Goal: Transaction & Acquisition: Purchase product/service

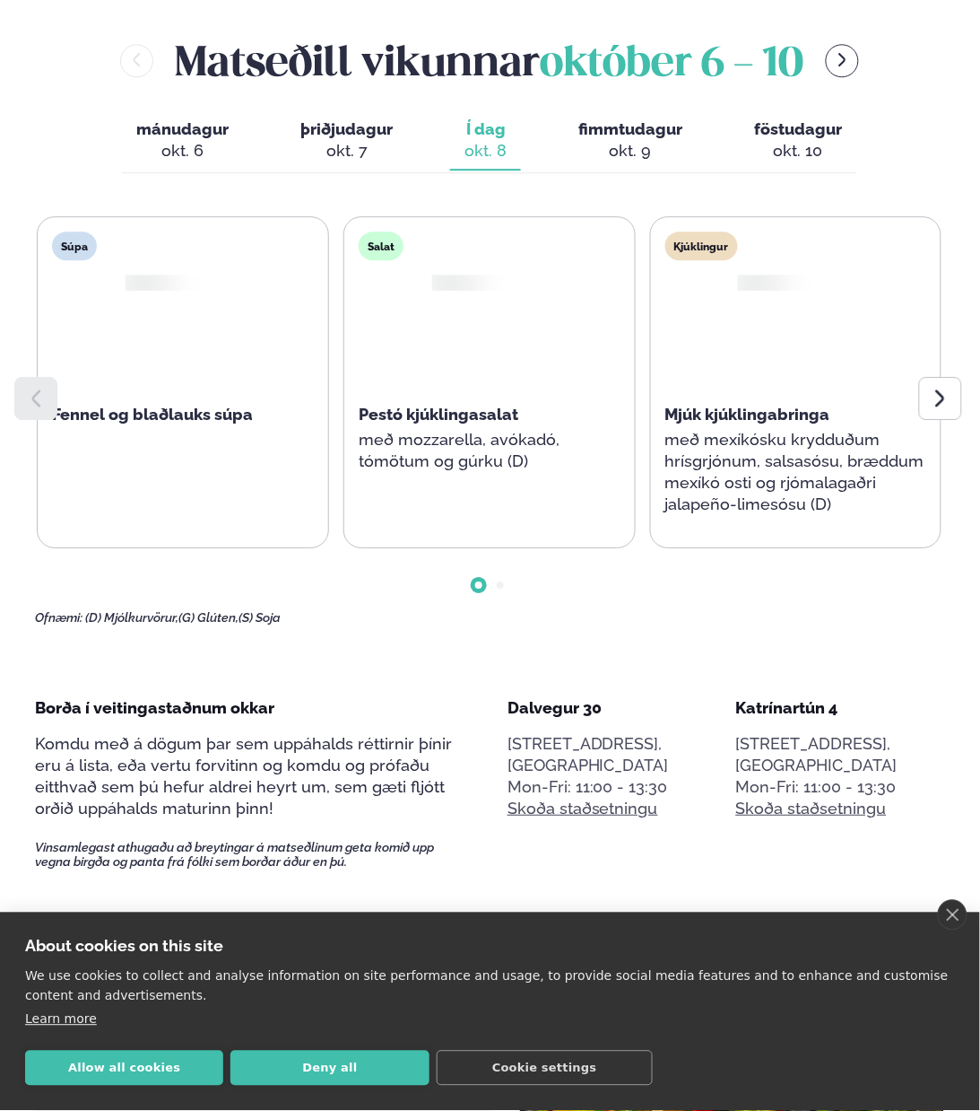
scroll to position [707, 0]
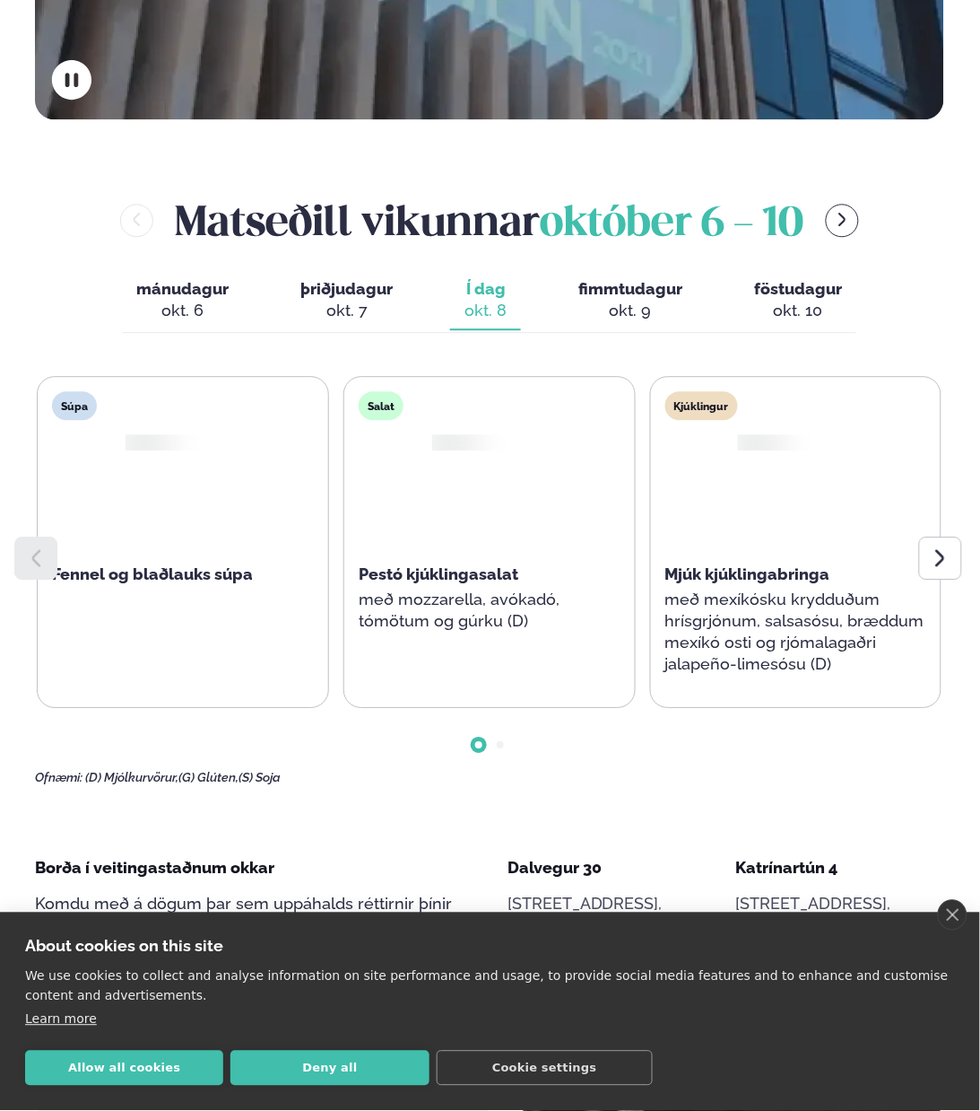
click at [321, 279] on span "þriðjudagur" at bounding box center [347, 288] width 92 height 19
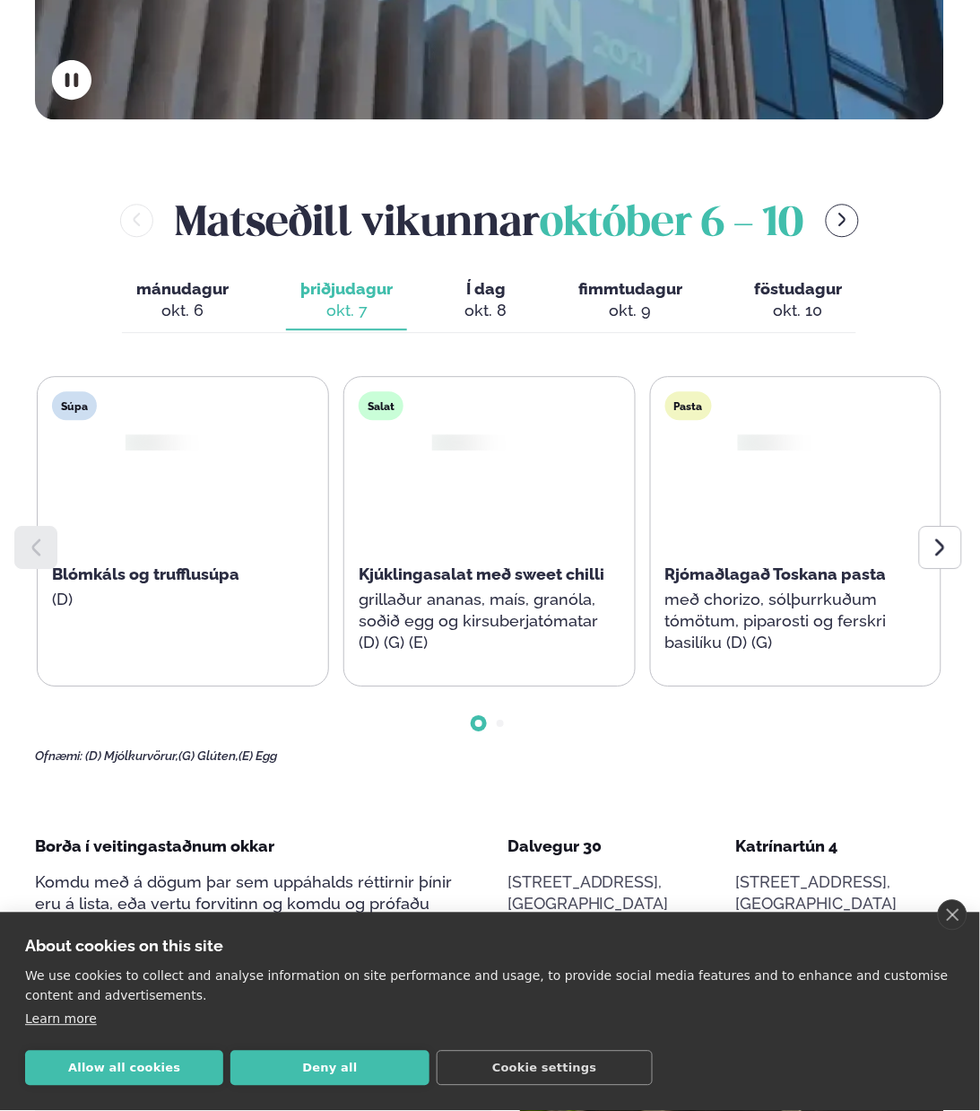
click at [217, 300] on div "okt. 6" at bounding box center [182, 311] width 92 height 22
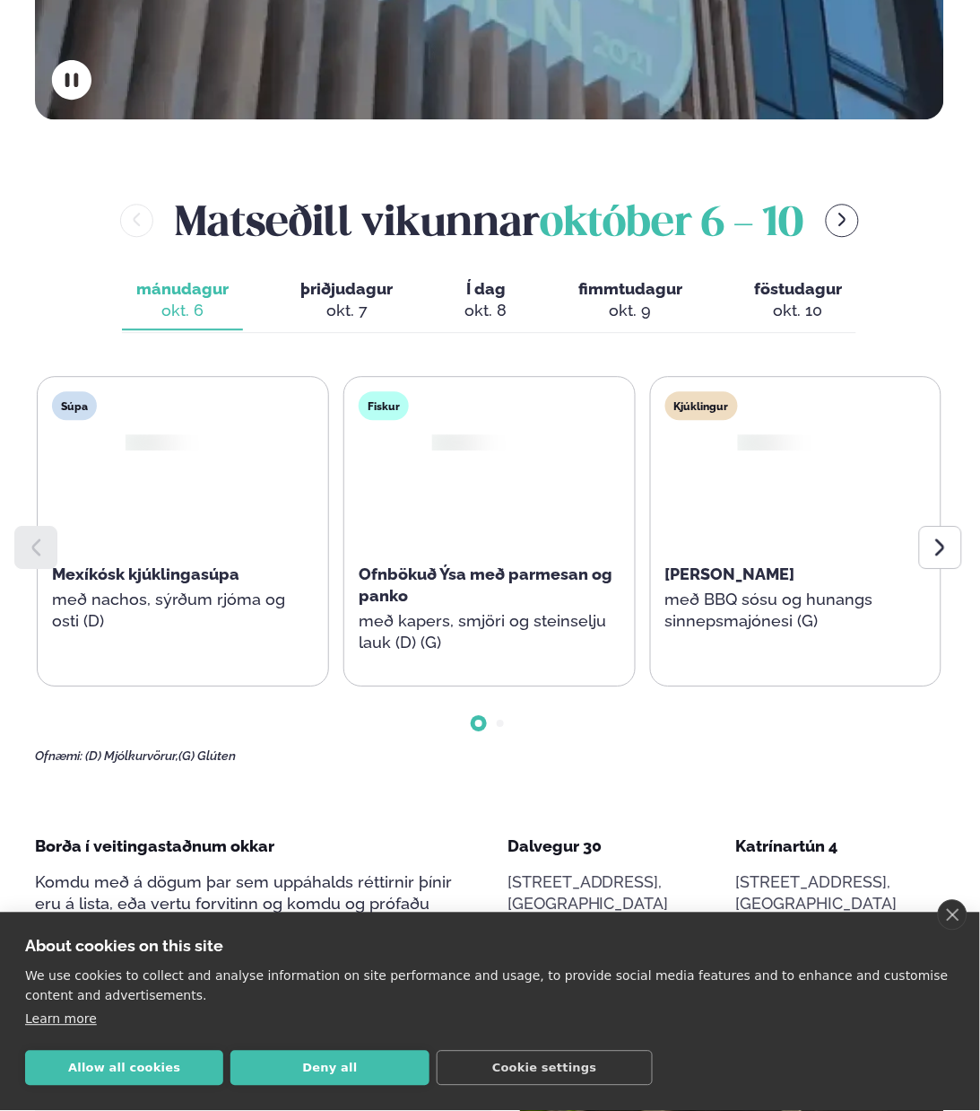
click at [336, 300] on div "okt. 7" at bounding box center [347, 311] width 92 height 22
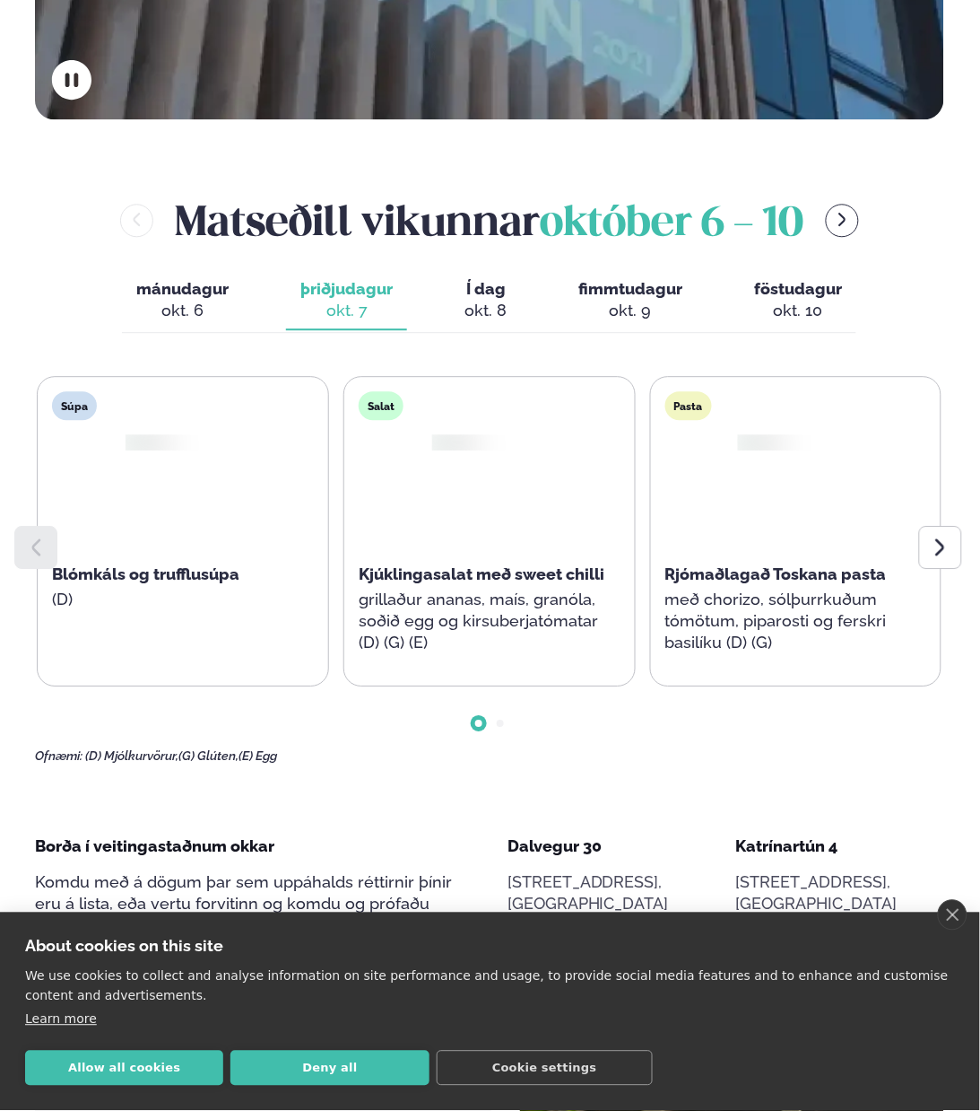
click at [505, 300] on div "okt. 8" at bounding box center [486, 311] width 42 height 22
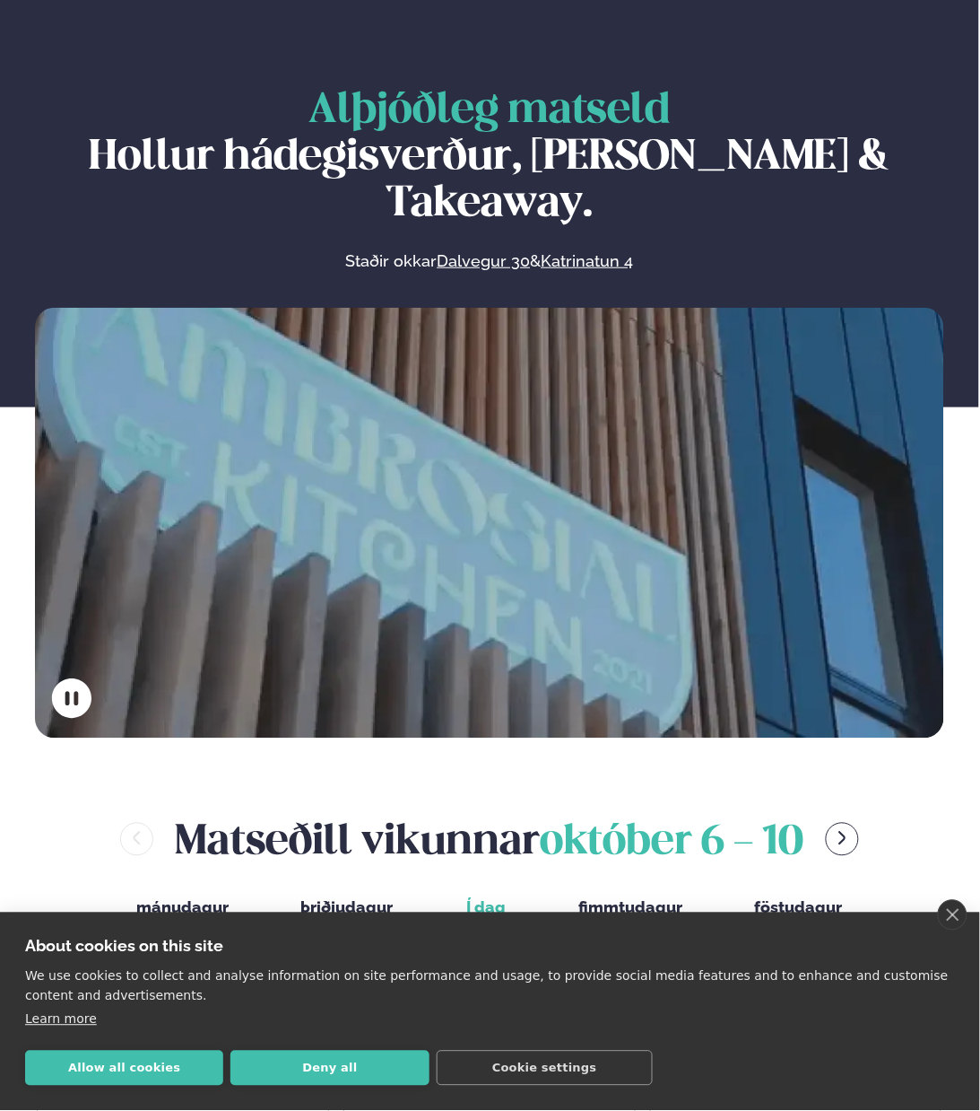
scroll to position [0, 0]
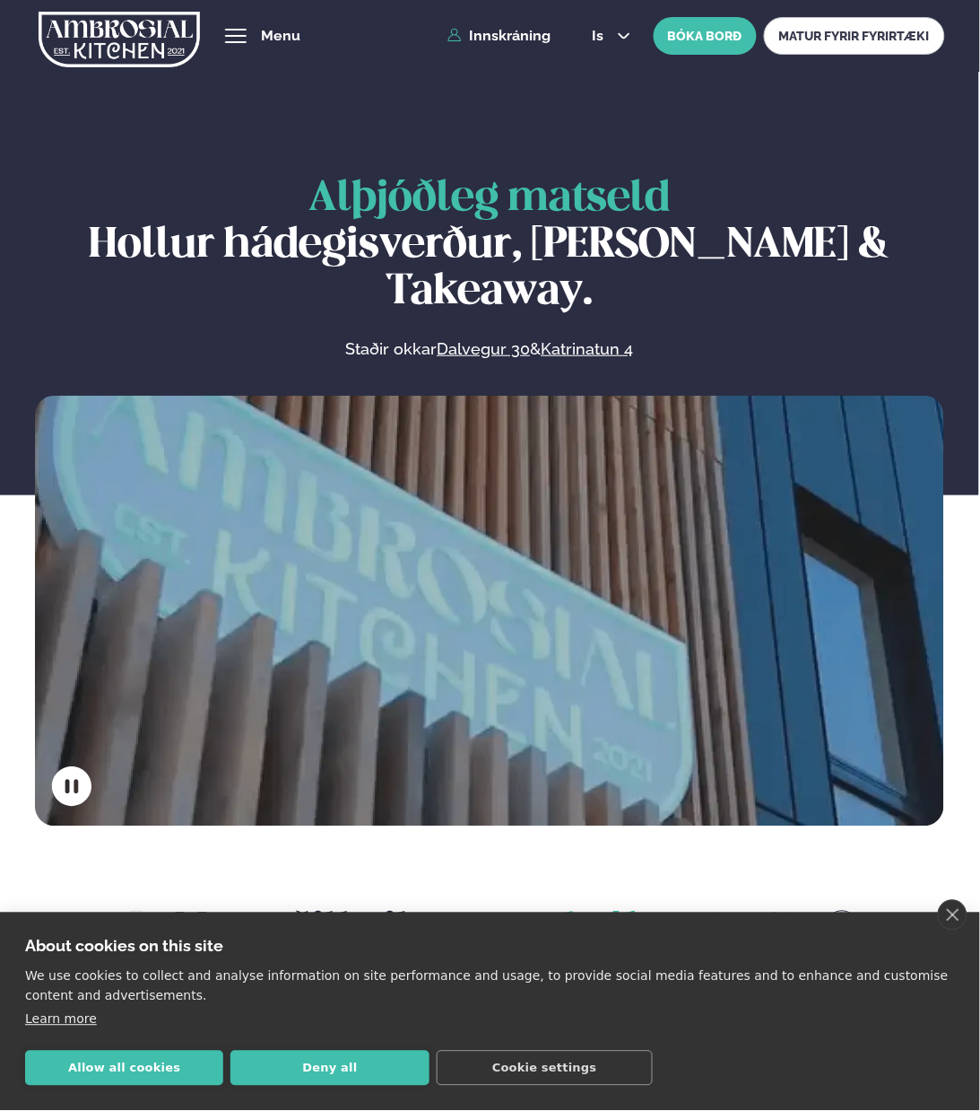
click at [247, 39] on button "hamburger" at bounding box center [236, 36] width 22 height 22
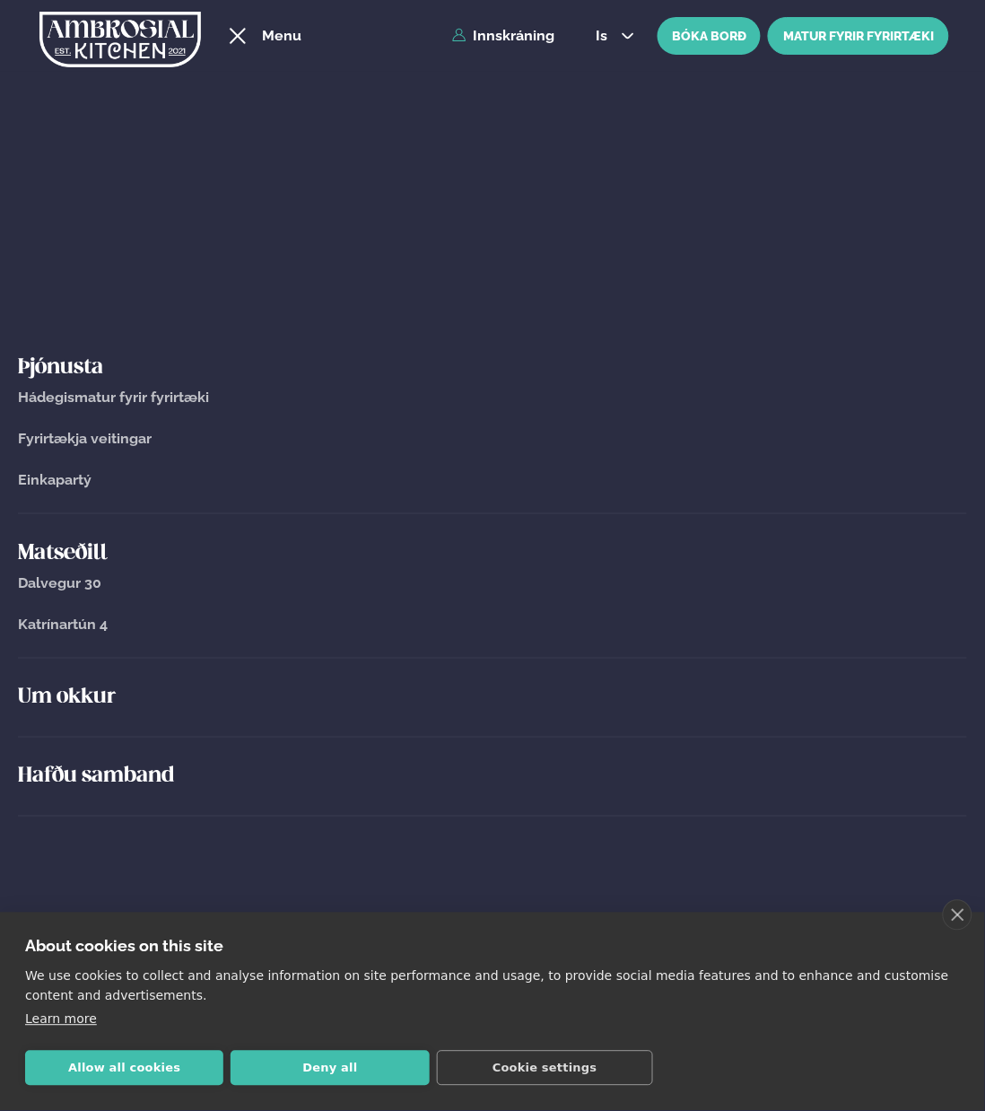
click at [803, 30] on link "MATUR FYRIR FYRIRTÆKI" at bounding box center [858, 36] width 181 height 38
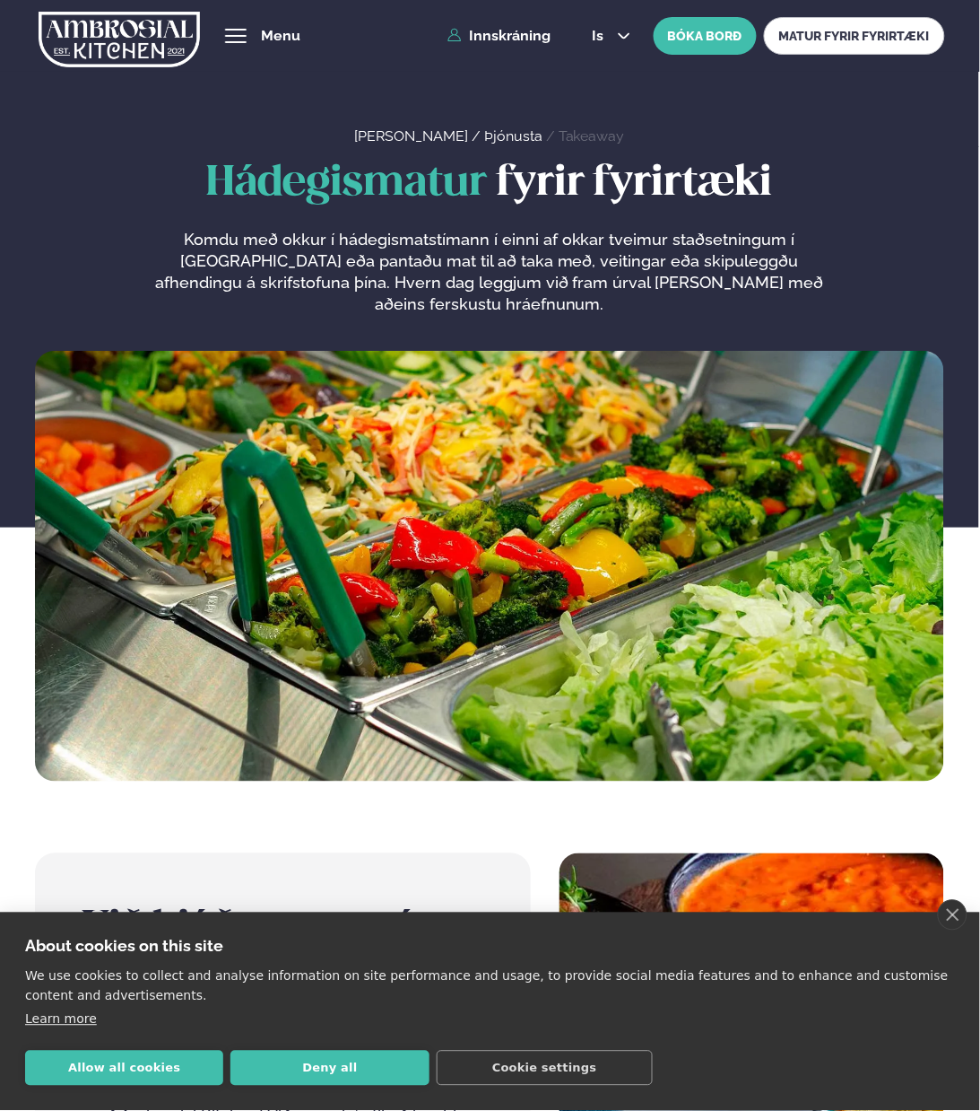
click at [128, 32] on img at bounding box center [119, 40] width 161 height 74
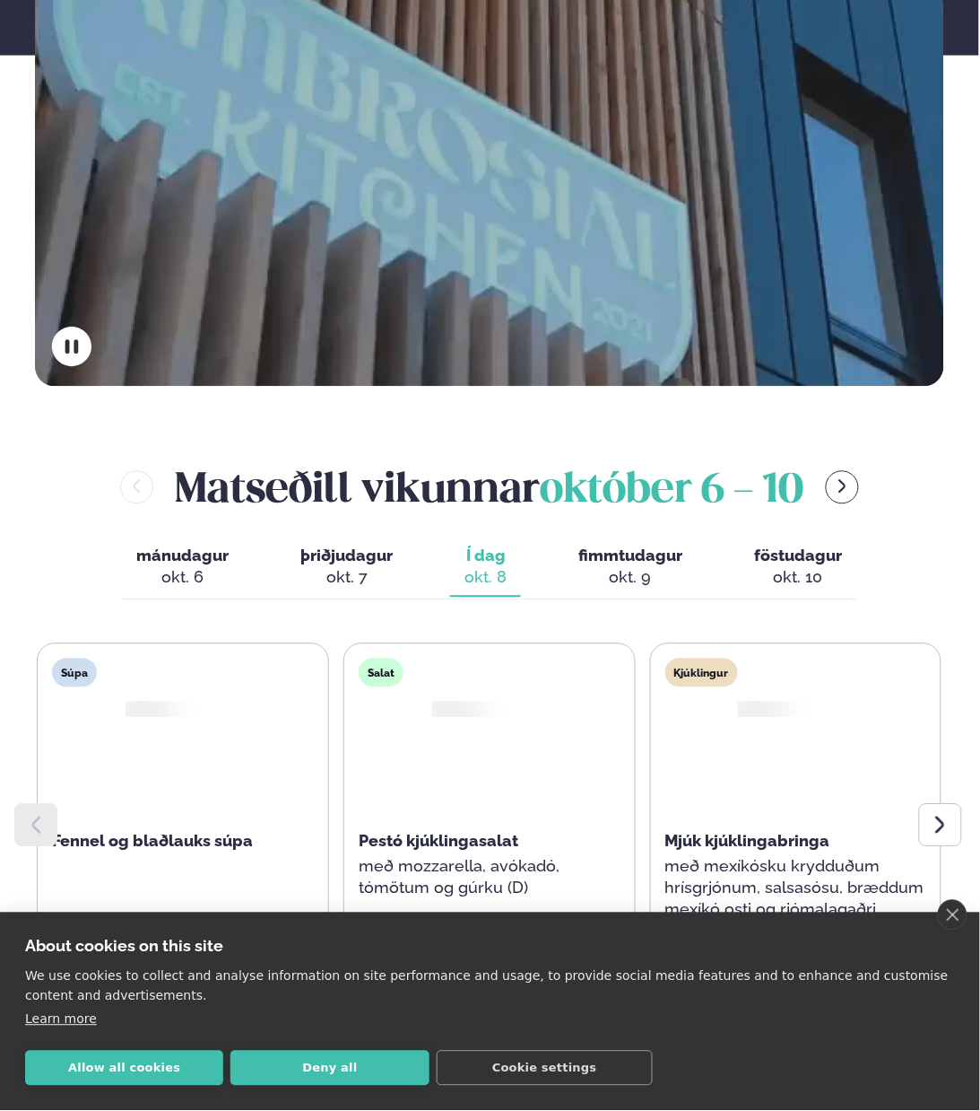
scroll to position [449, 0]
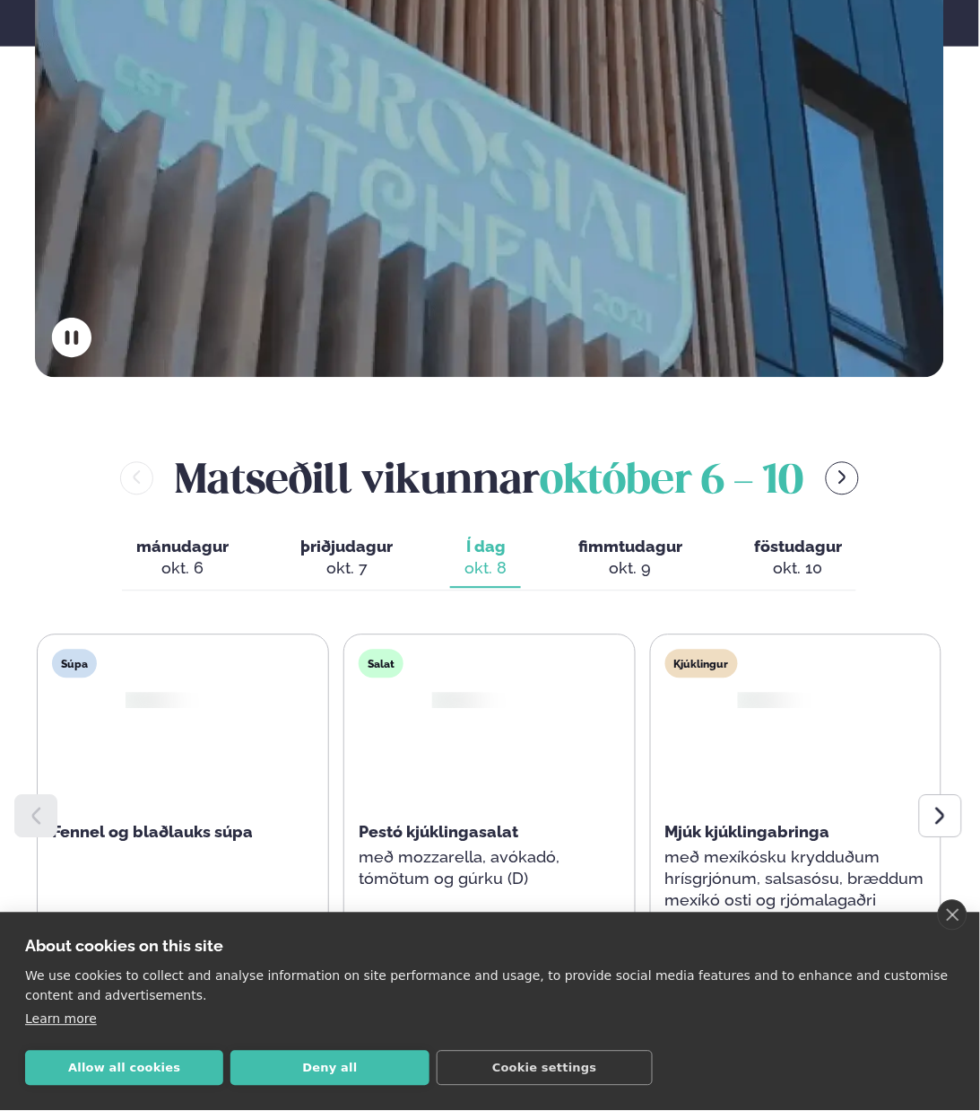
click at [190, 537] on span "mánudagur" at bounding box center [182, 546] width 92 height 19
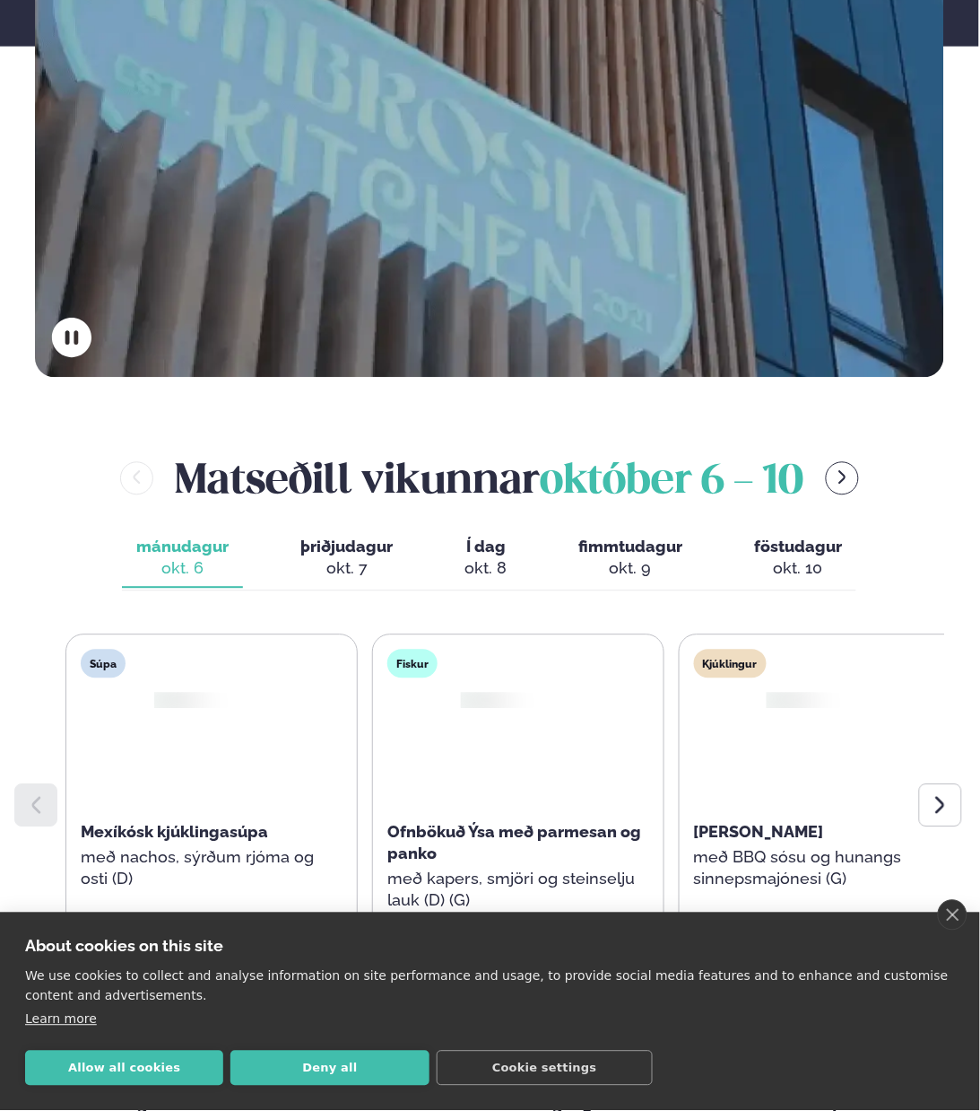
click at [415, 823] on span "Ofnbökuð Ýsa með parmesan og panko" at bounding box center [515, 843] width 254 height 40
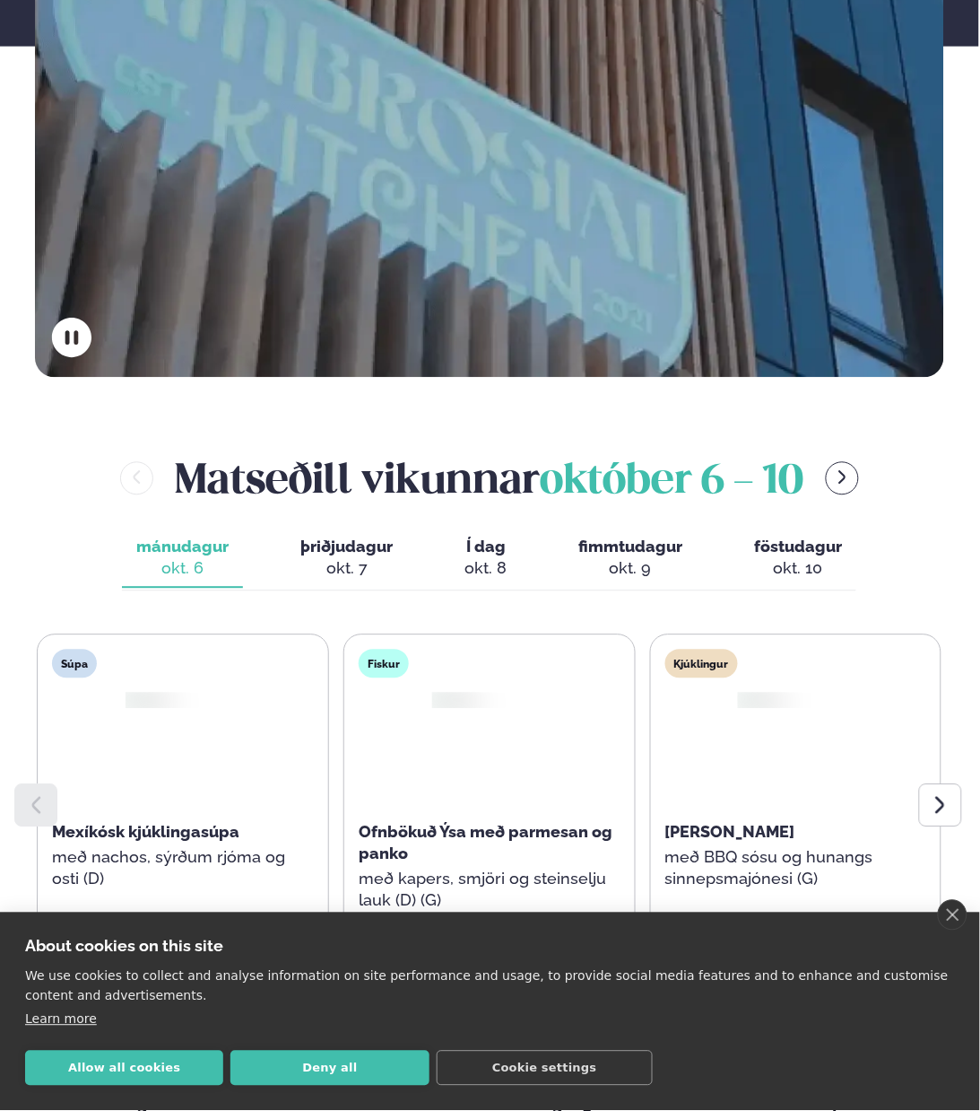
click at [684, 823] on span "[PERSON_NAME]" at bounding box center [731, 832] width 130 height 19
click at [683, 823] on span "[PERSON_NAME]" at bounding box center [731, 832] width 130 height 19
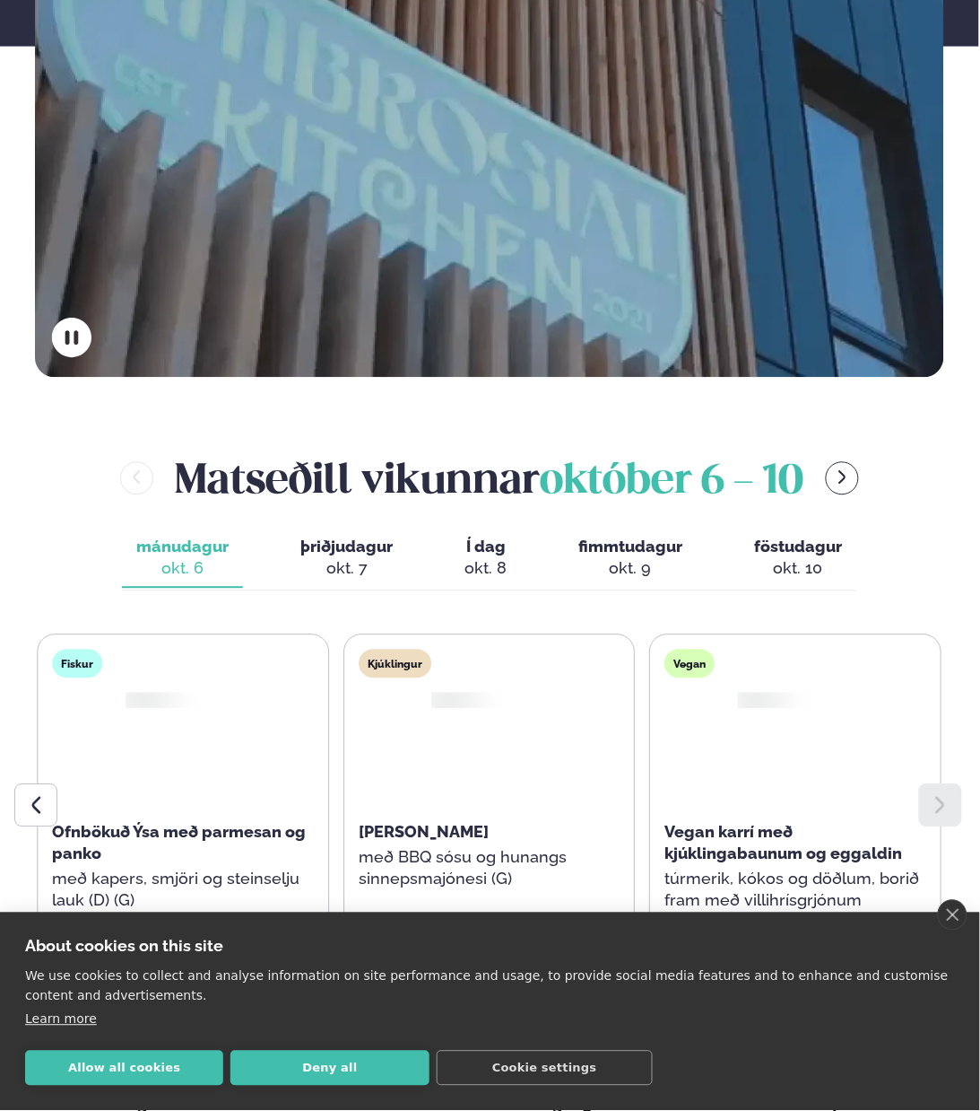
click at [636, 783] on div "Súpa Mexíkósk kjúklingasúpa með nachos, sýrðum rjóma og osti (D) Fiskur Ofnböku…" at bounding box center [183, 789] width 905 height 310
click at [186, 823] on span "Ofnbökuð Ýsa með parmesan og panko" at bounding box center [179, 843] width 254 height 40
click at [161, 691] on img at bounding box center [146, 701] width 48 height 20
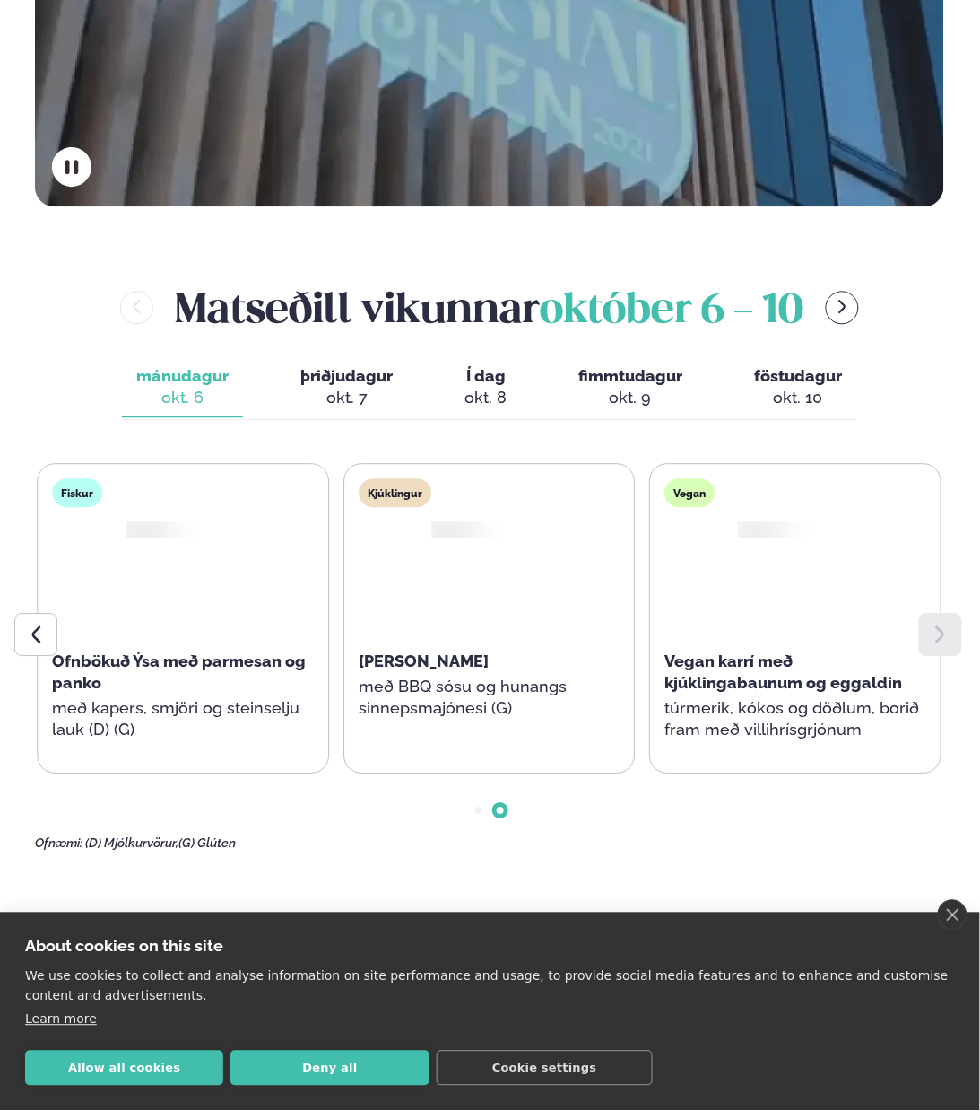
scroll to position [673, 0]
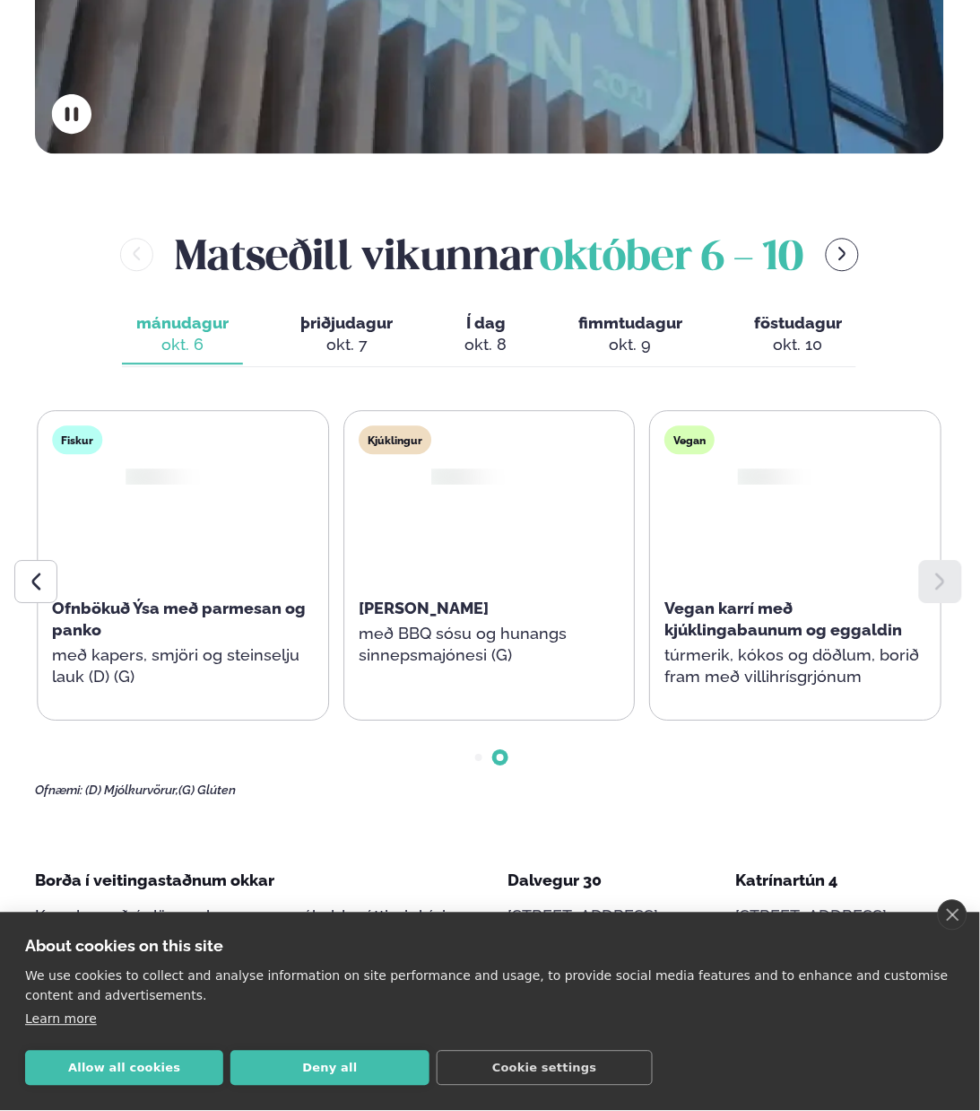
click at [124, 597] on div "Ofnbökuð Ýsa með parmesan og panko" at bounding box center [183, 618] width 262 height 43
click at [109, 644] on p "með kapers, smjöri og steinselju lauk (D) (G)" at bounding box center [183, 665] width 262 height 43
click at [112, 598] on span "Ofnbökuð Ýsa með parmesan og panko" at bounding box center [179, 618] width 254 height 40
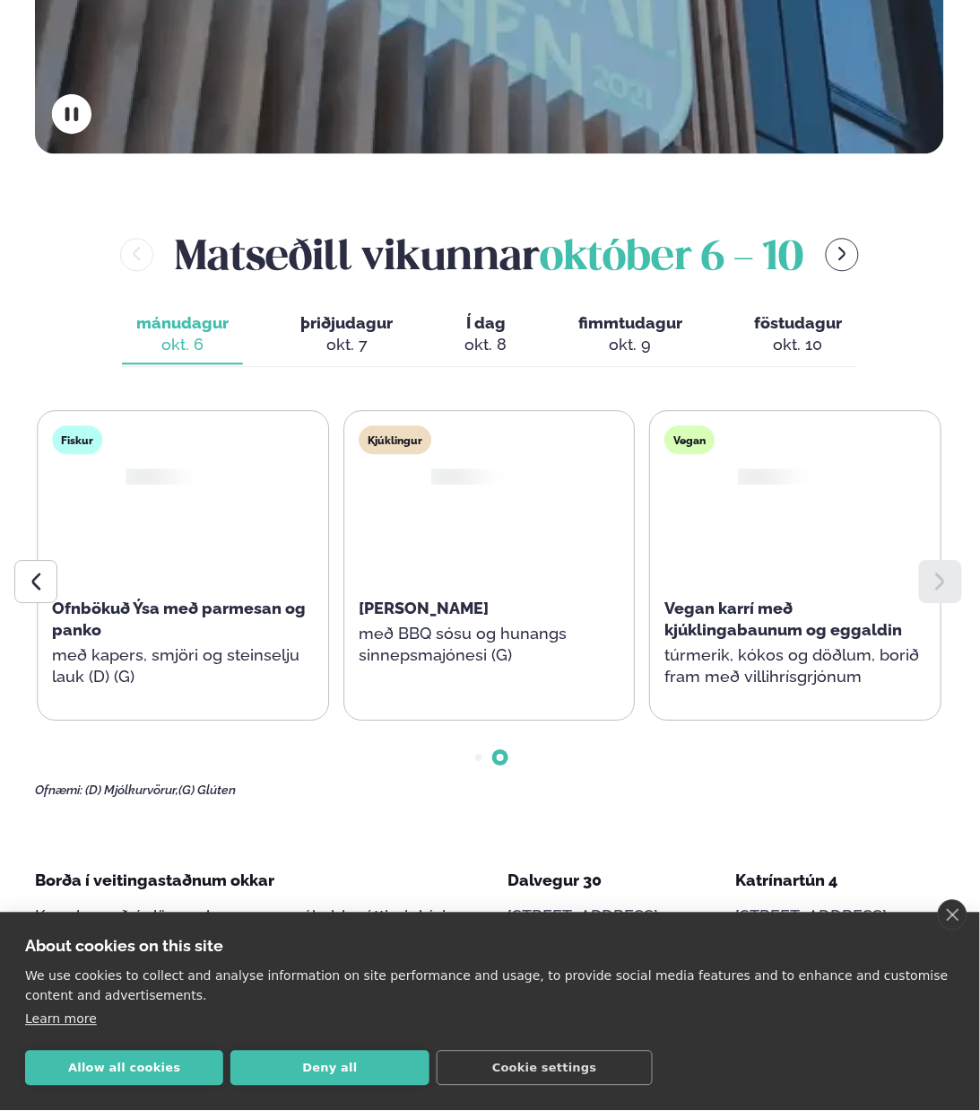
click at [112, 598] on span "Ofnbökuð Ýsa með parmesan og panko" at bounding box center [179, 618] width 254 height 40
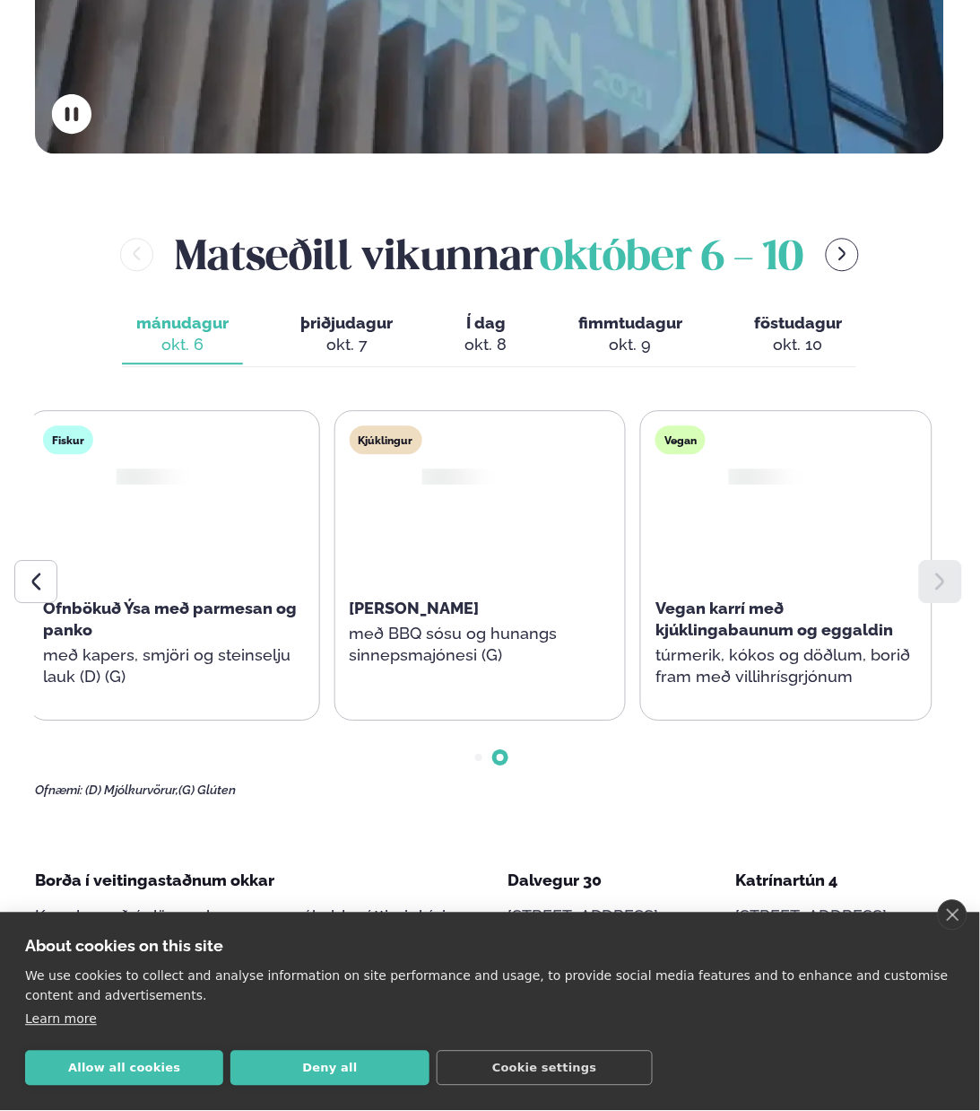
click at [81, 597] on div "Ofnbökuð Ýsa með parmesan og panko" at bounding box center [174, 618] width 262 height 43
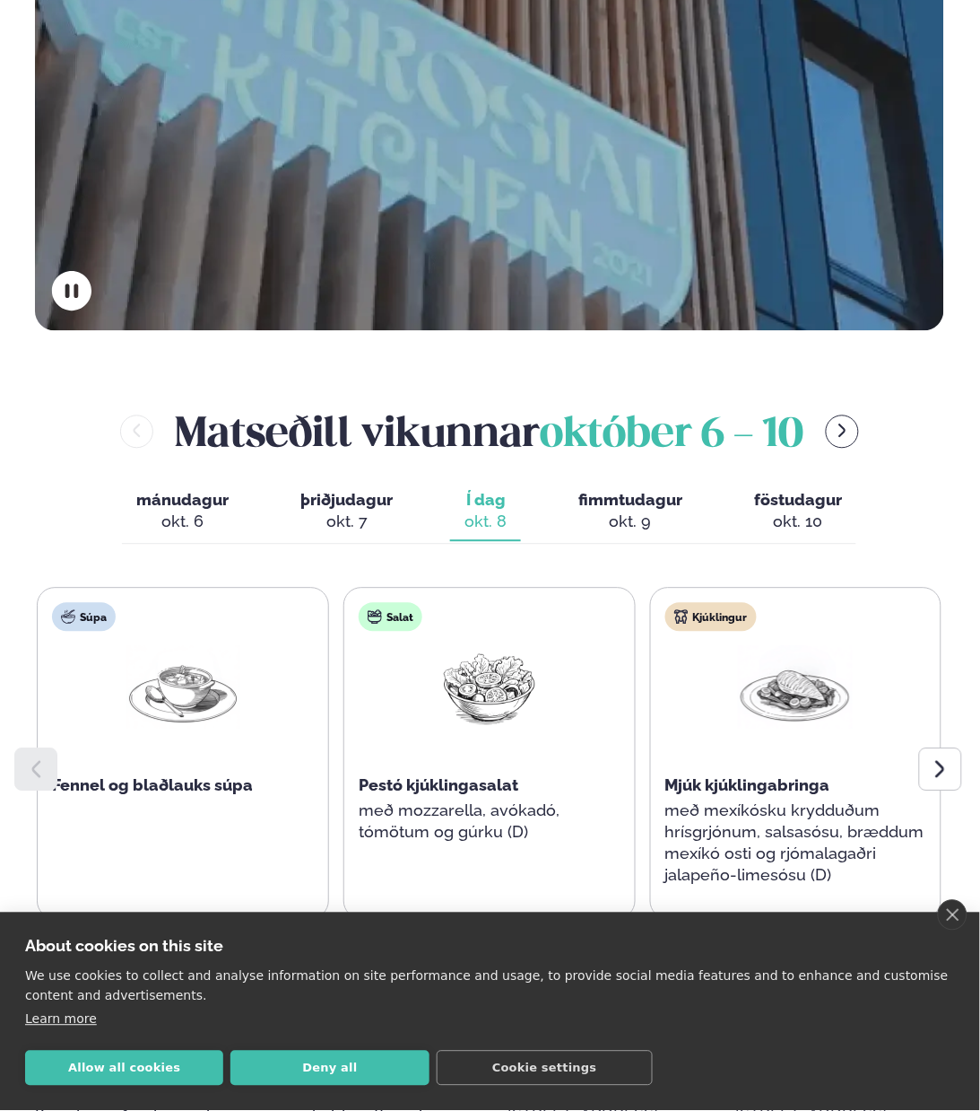
scroll to position [673, 0]
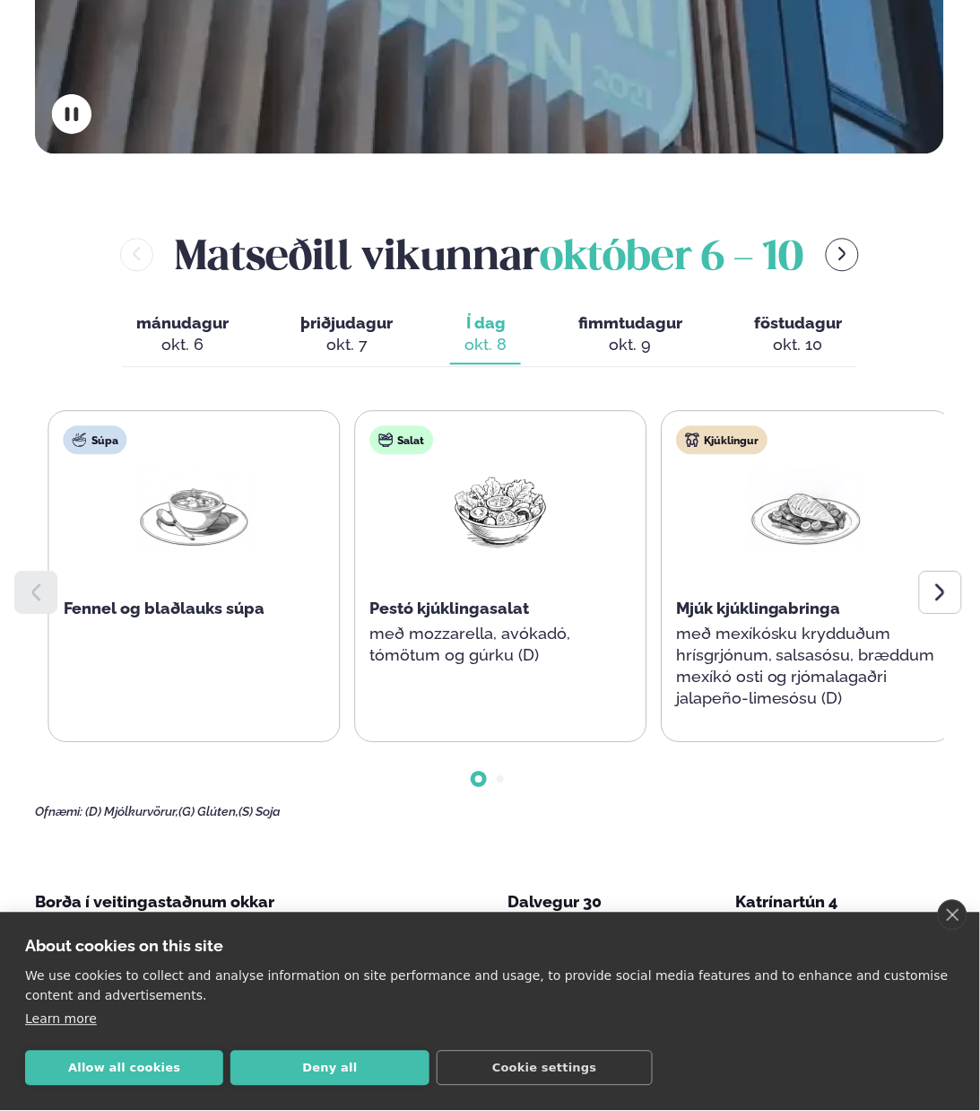
click at [603, 411] on div "Salat Pestó kjúklingasalat með mozzarella, avókadó, tómötum og gúrku (D)" at bounding box center [500, 554] width 291 height 287
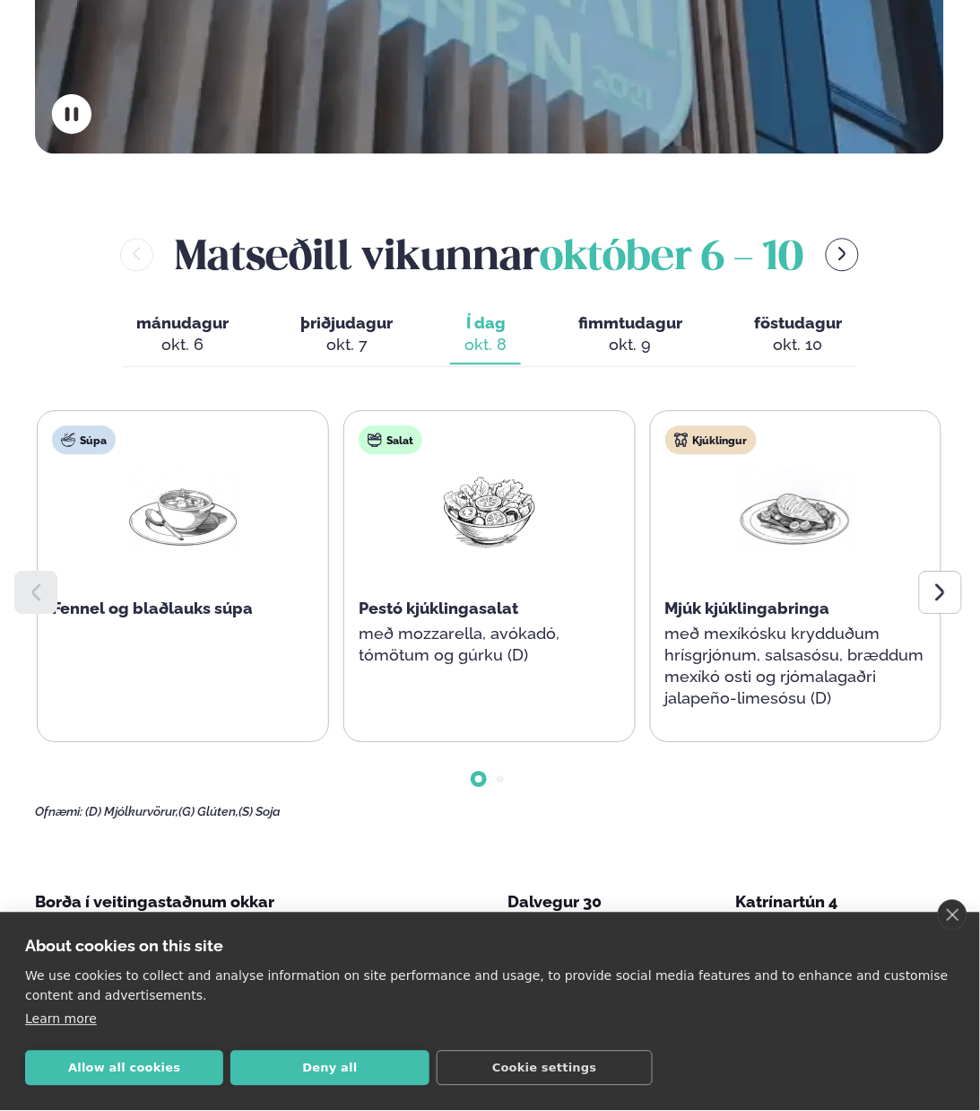
click at [365, 334] on div "okt. 7" at bounding box center [347, 345] width 92 height 22
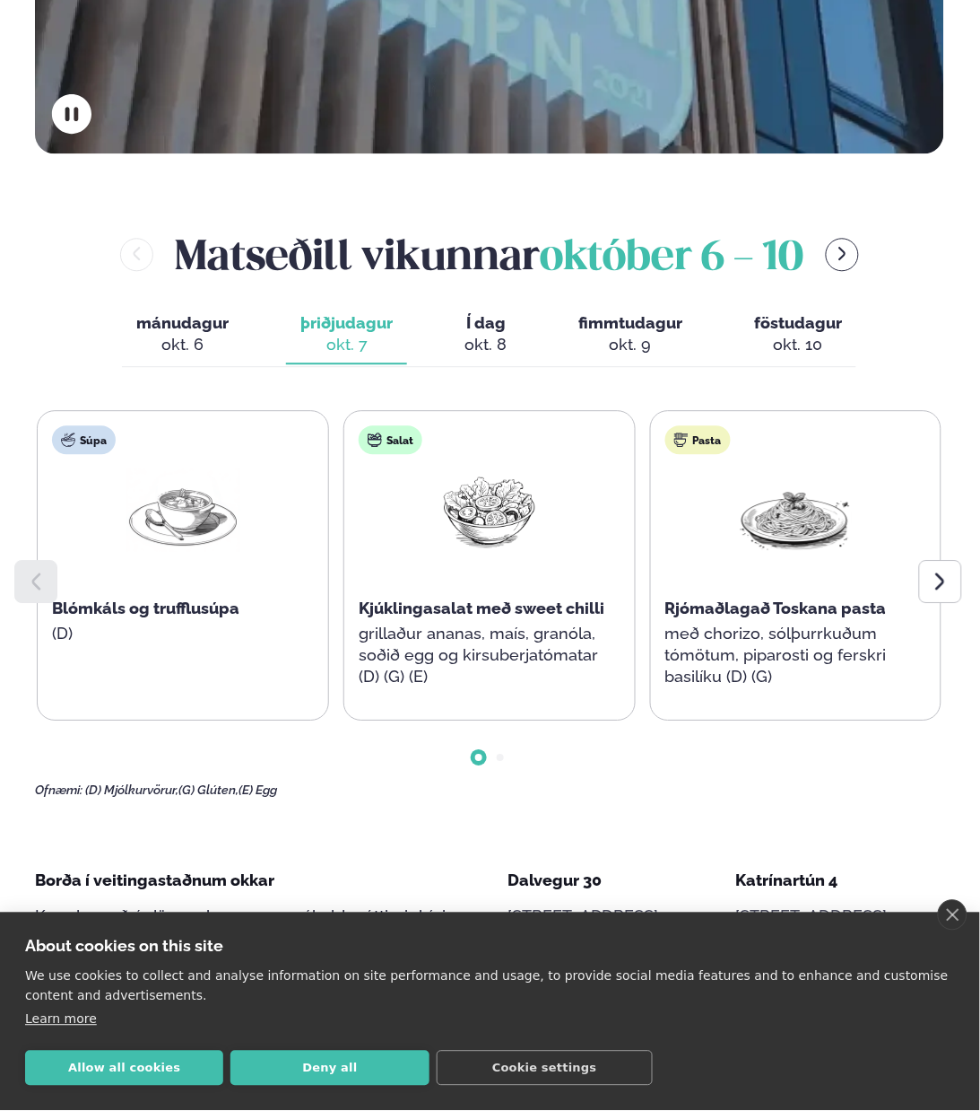
click at [162, 313] on span "mánudagur" at bounding box center [182, 322] width 92 height 19
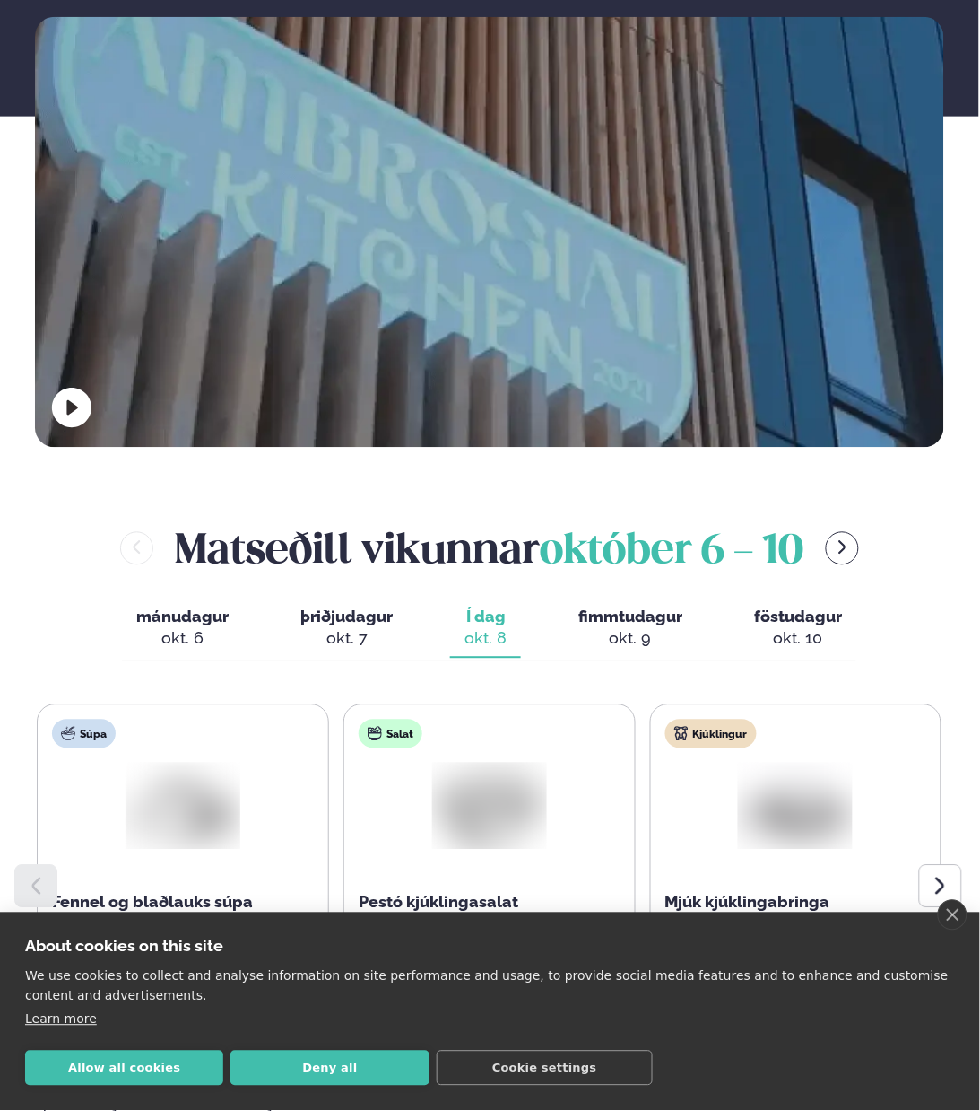
scroll to position [561, 0]
